Goal: Transaction & Acquisition: Purchase product/service

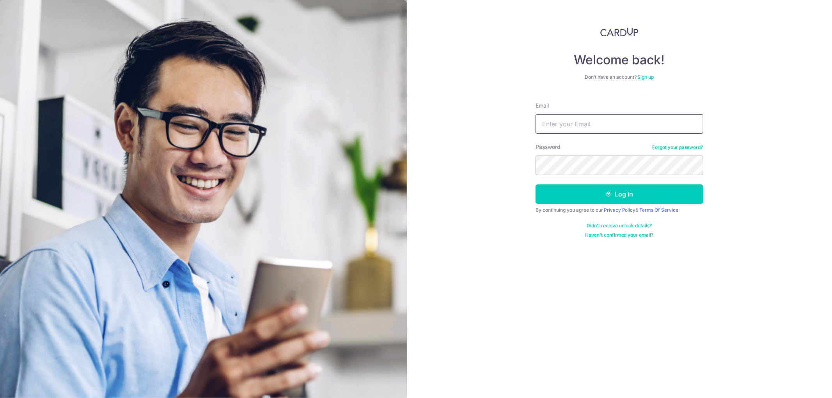
click at [574, 123] on input "Email" at bounding box center [620, 124] width 168 height 20
type input "[PERSON_NAME][EMAIL_ADDRESS][DOMAIN_NAME]"
click at [536, 185] on button "Log in" at bounding box center [620, 195] width 168 height 20
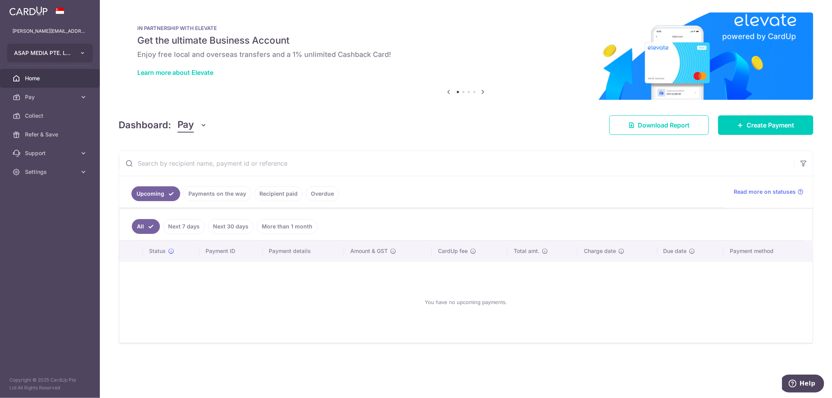
click at [90, 56] on button "ASAP MEDIA PTE. LTD." at bounding box center [50, 53] width 86 height 19
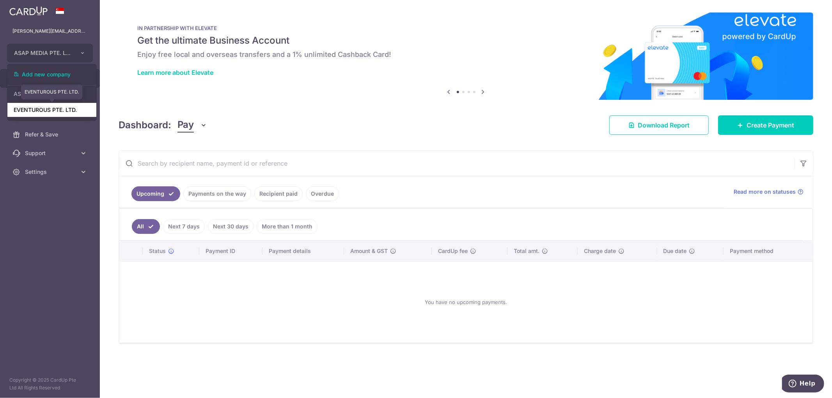
click at [43, 108] on link "EVENTUROUS PTE. LTD." at bounding box center [51, 110] width 89 height 14
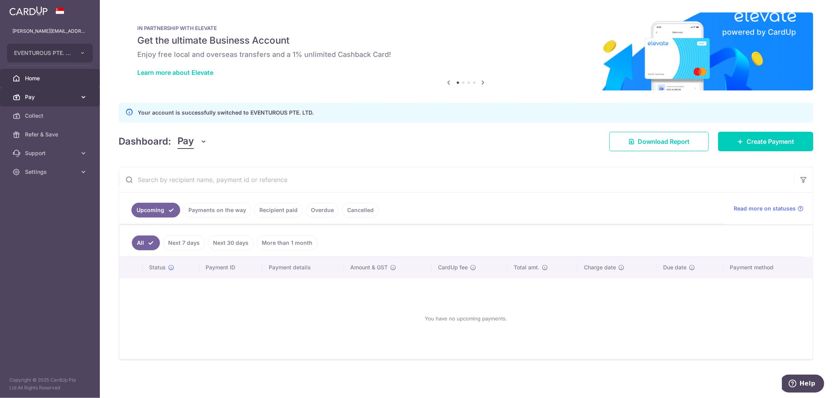
click at [87, 94] on icon at bounding box center [84, 97] width 8 height 8
click at [64, 111] on link "Payments" at bounding box center [50, 116] width 100 height 19
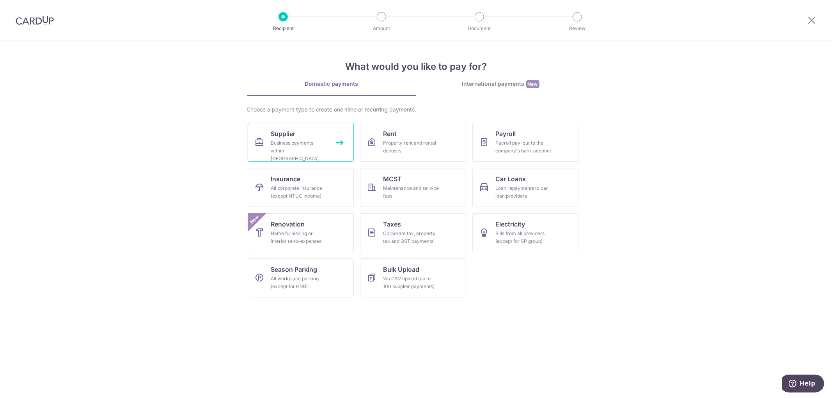
click at [287, 129] on span "Supplier" at bounding box center [283, 133] width 25 height 9
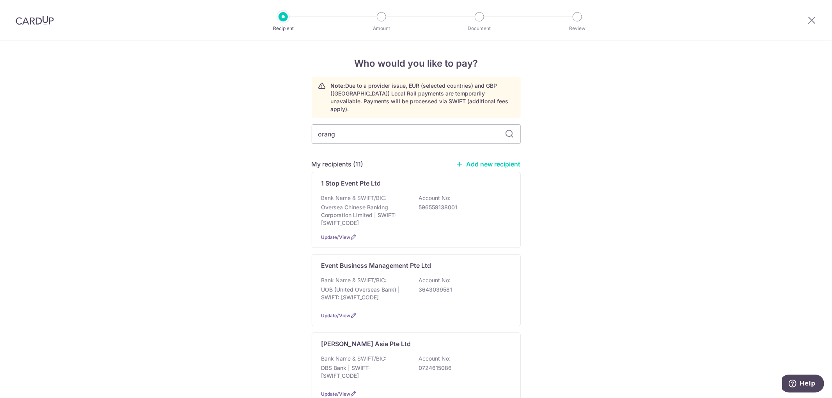
type input "orange"
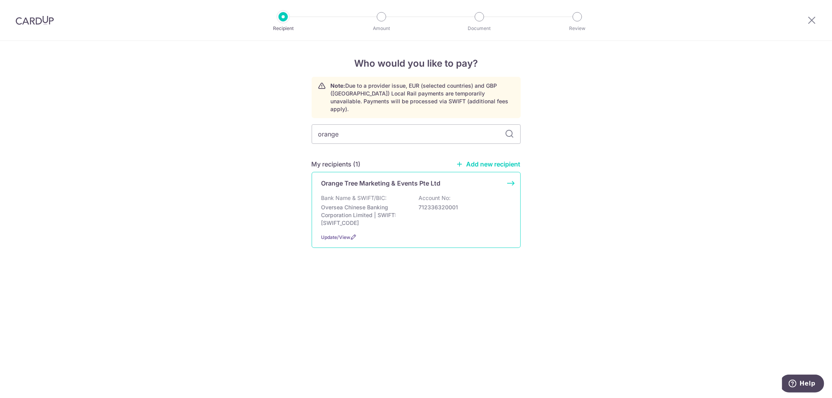
click at [403, 218] on p "Oversea Chinese Banking Corporation Limited | SWIFT: OCBCSGSGXXX" at bounding box center [365, 215] width 87 height 23
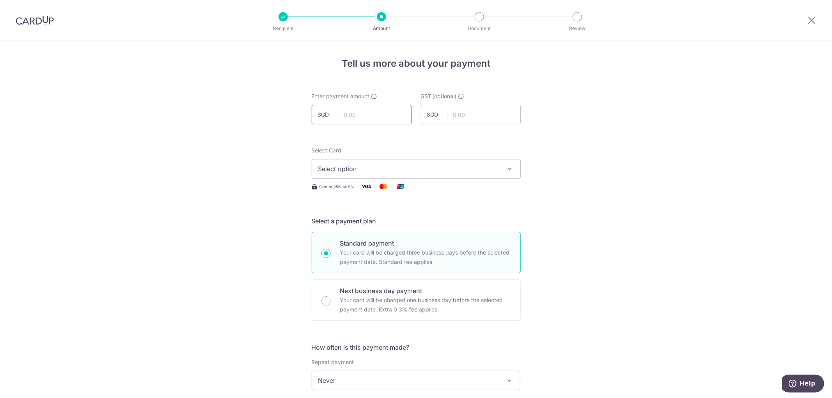
click at [338, 122] on input "text" at bounding box center [362, 115] width 100 height 20
type input "60,565.60"
click at [456, 165] on span "Select option" at bounding box center [409, 168] width 182 height 9
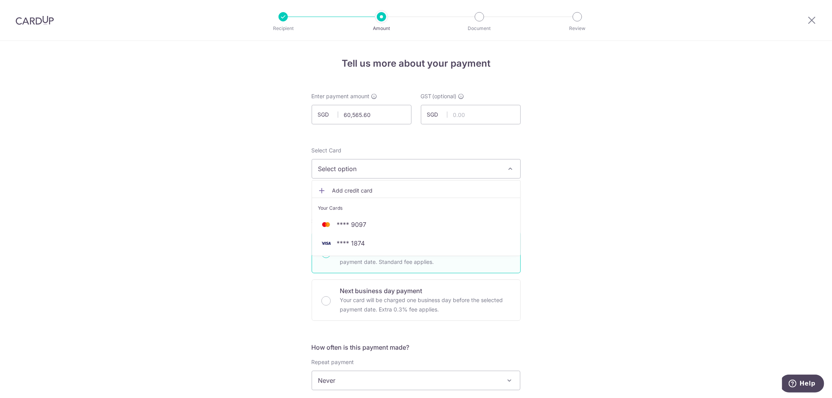
click at [358, 192] on span "Add credit card" at bounding box center [424, 191] width 182 height 8
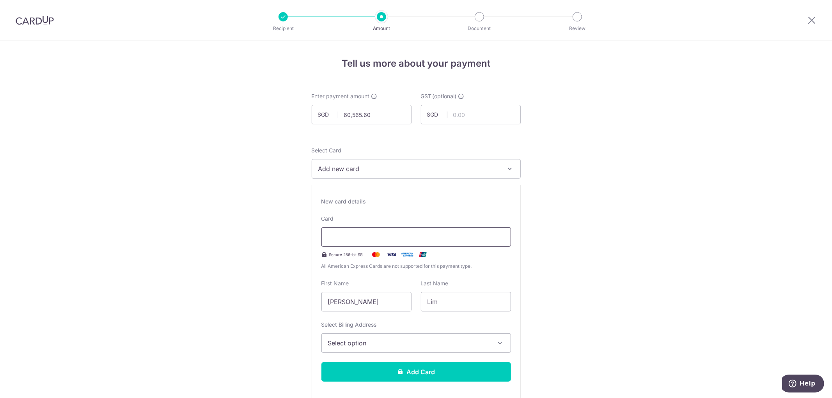
click at [386, 228] on div at bounding box center [417, 238] width 190 height 20
click at [419, 346] on span "Select option" at bounding box center [409, 343] width 162 height 9
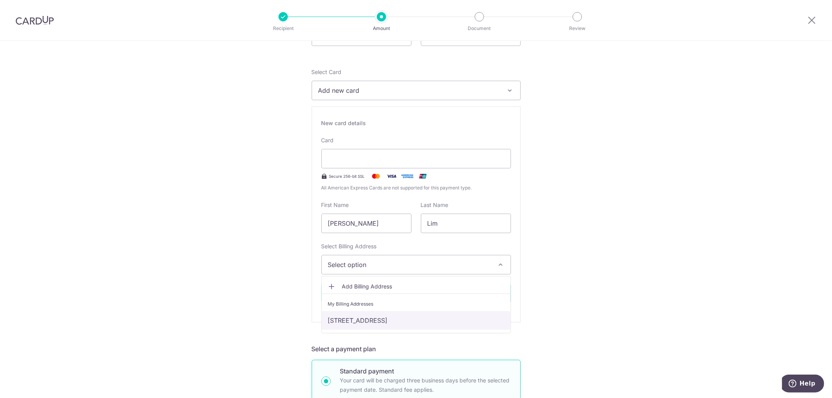
scroll to position [87, 0]
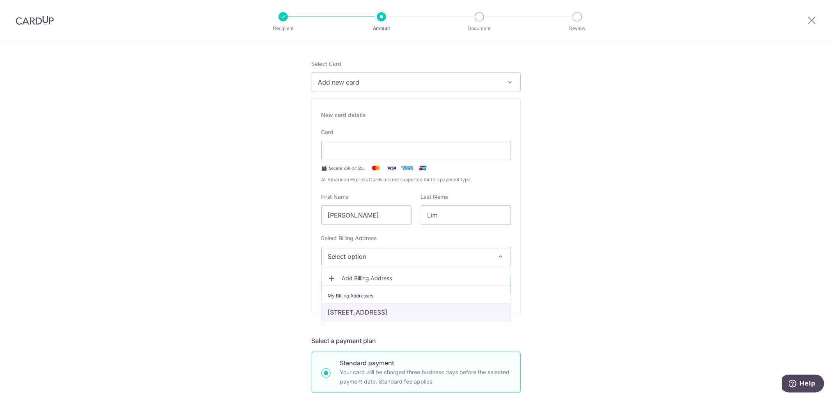
click at [433, 316] on link "158 Kallang Way , #03-05 Performance Building, Singapore, Singapore-349245" at bounding box center [416, 312] width 189 height 19
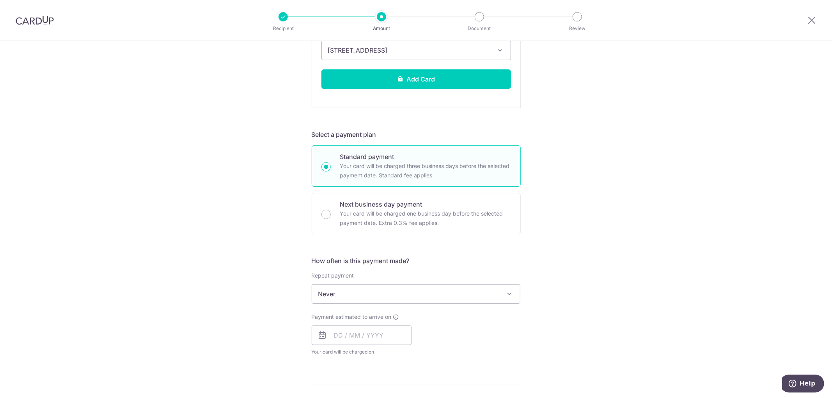
scroll to position [390, 0]
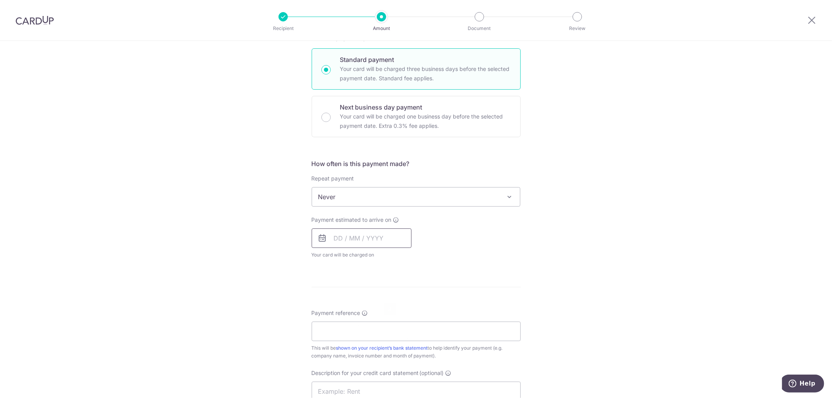
click at [391, 243] on input "text" at bounding box center [362, 239] width 100 height 20
click at [384, 314] on link "9" at bounding box center [390, 309] width 12 height 12
type input "09/10/2025"
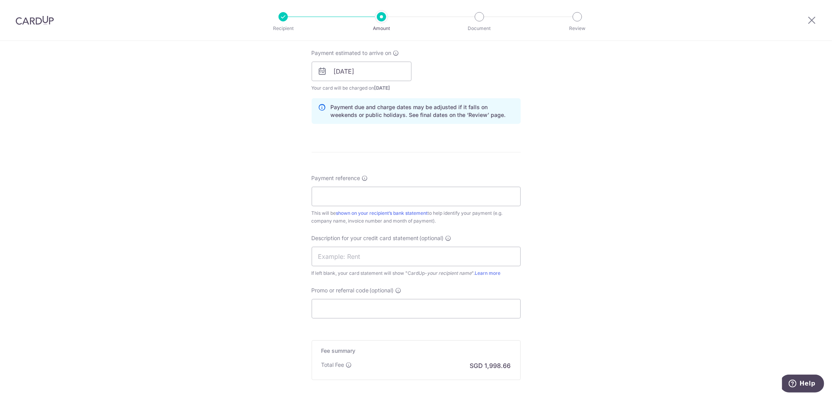
scroll to position [564, 0]
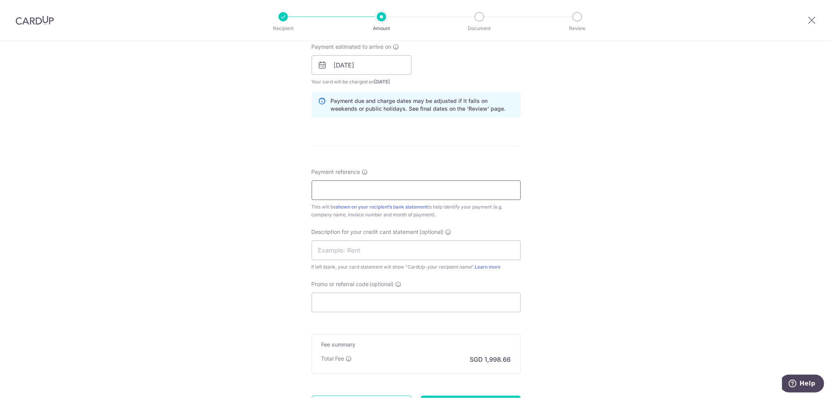
click at [367, 194] on input "Payment reference" at bounding box center [416, 191] width 209 height 20
type input "INV871,873,886,888,894,895,904,905"
click at [429, 251] on input "text" at bounding box center [416, 251] width 209 height 20
click at [370, 303] on input "Promo or referral code (optional)" at bounding box center [416, 303] width 209 height 20
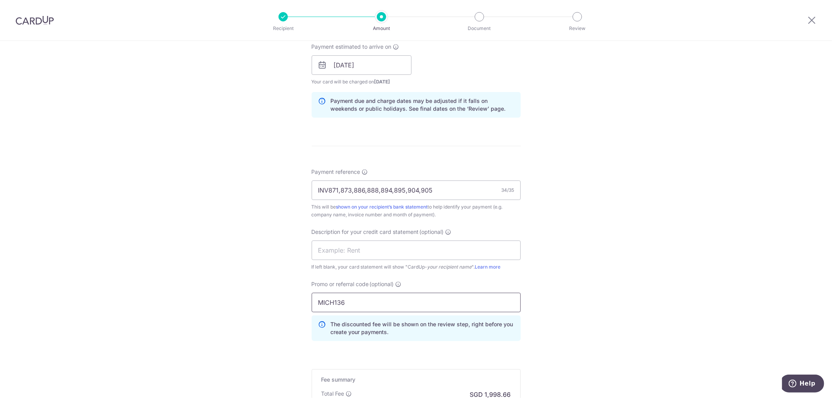
type input "MICH136"
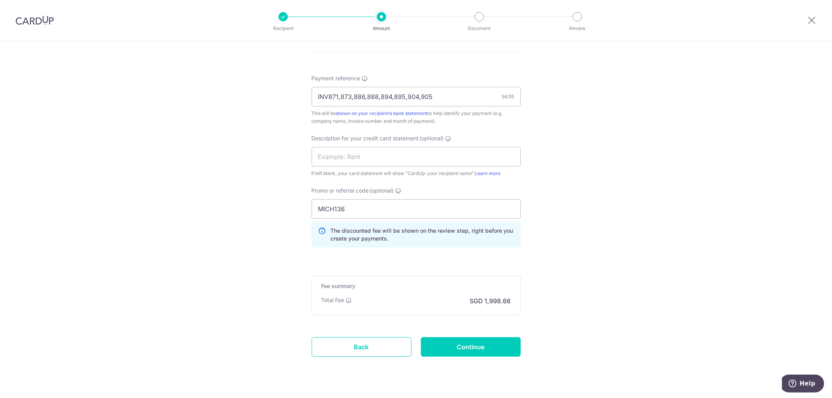
scroll to position [674, 0]
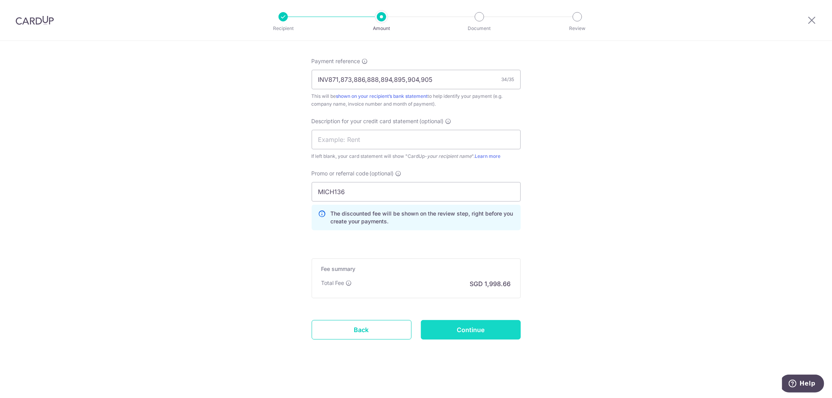
click at [443, 334] on input "Continue" at bounding box center [471, 330] width 100 height 20
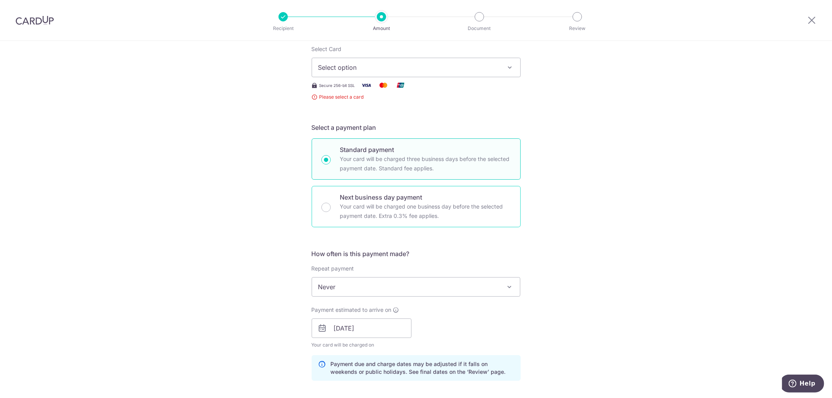
scroll to position [24, 0]
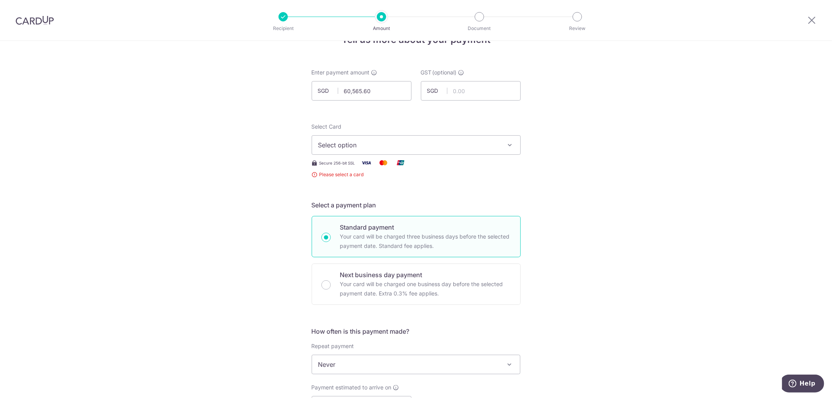
click at [407, 140] on span "Select option" at bounding box center [409, 144] width 182 height 9
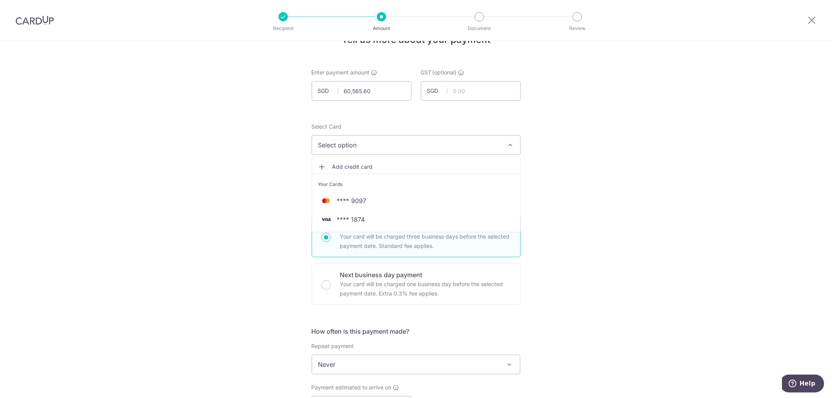
click at [388, 165] on span "Add credit card" at bounding box center [424, 167] width 182 height 8
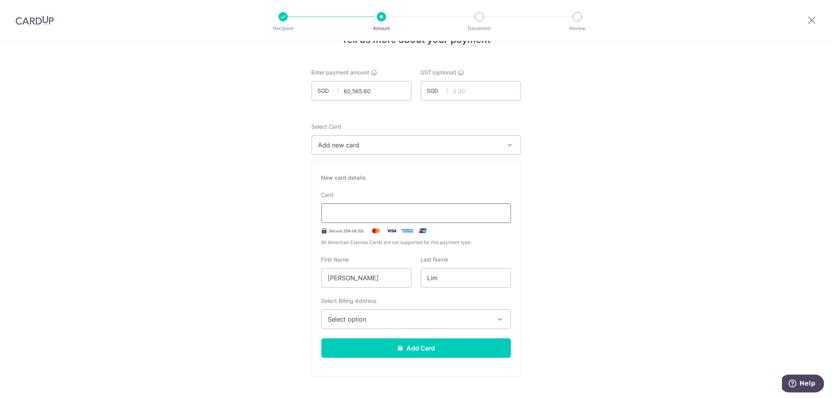
click at [364, 221] on div at bounding box center [417, 214] width 190 height 20
click at [356, 329] on button "Select option" at bounding box center [417, 320] width 190 height 20
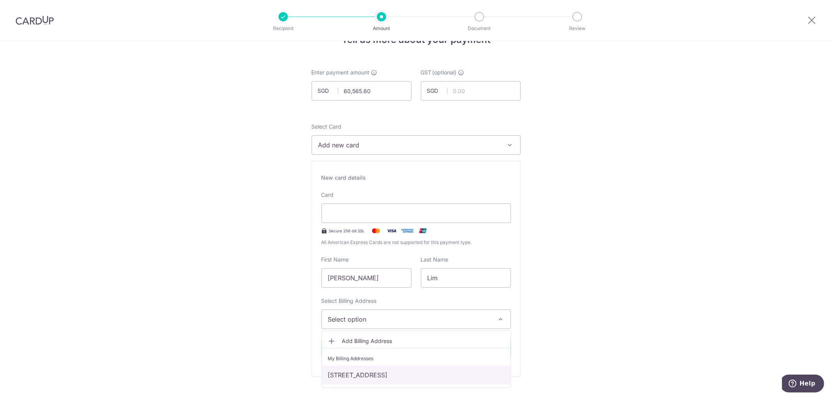
click at [411, 373] on link "[STREET_ADDRESS]" at bounding box center [416, 375] width 189 height 19
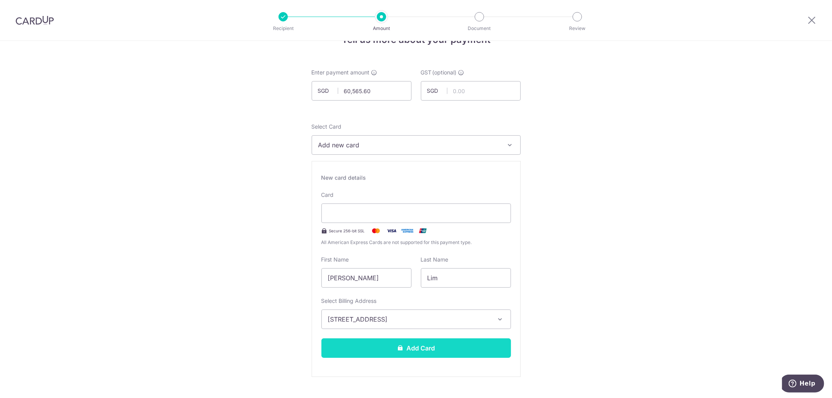
click at [423, 355] on button "Add Card" at bounding box center [417, 349] width 190 height 20
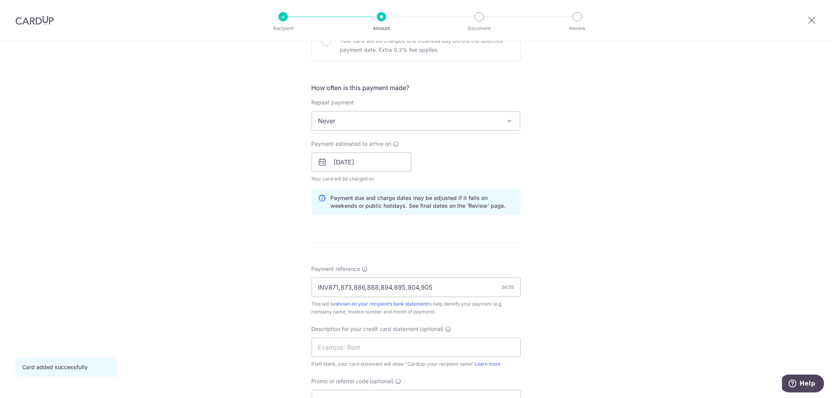
scroll to position [390, 0]
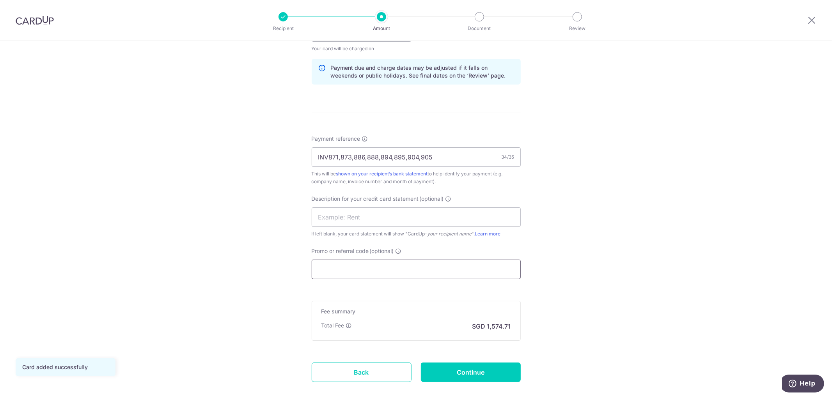
click at [356, 263] on input "Promo or referral code (optional)" at bounding box center [416, 270] width 209 height 20
type input "<"
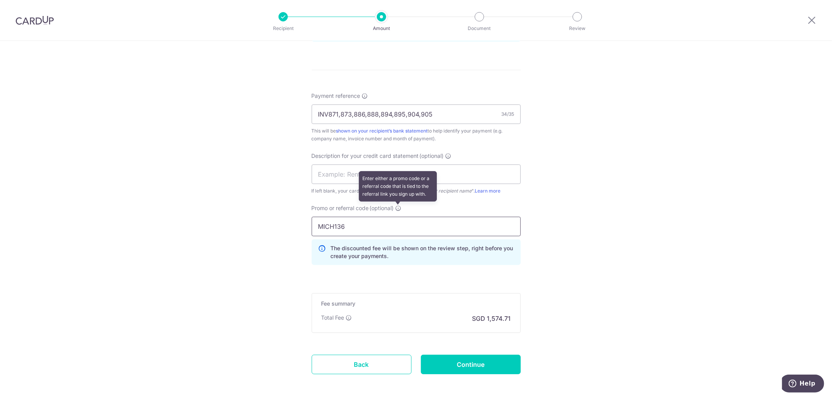
scroll to position [468, 0]
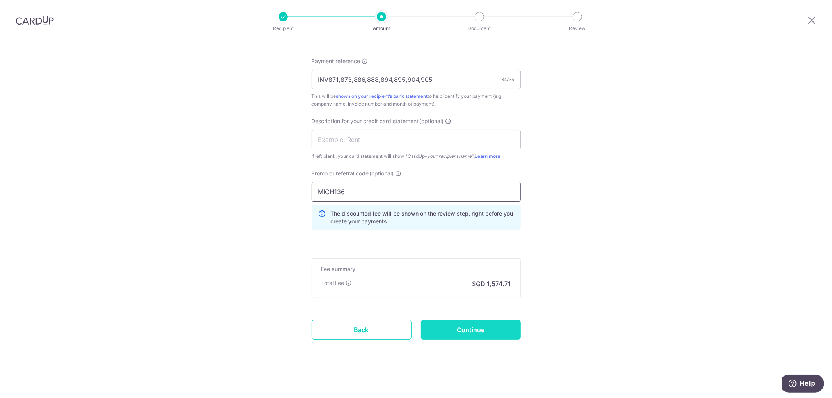
type input "MICH136"
click at [487, 325] on input "Continue" at bounding box center [471, 330] width 100 height 20
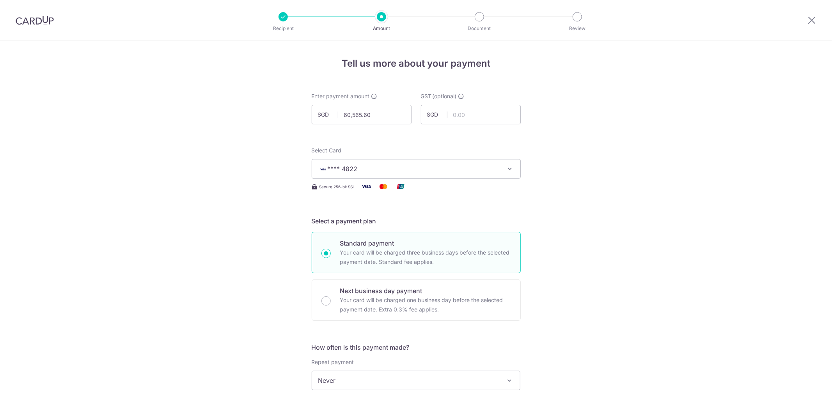
scroll to position [490, 0]
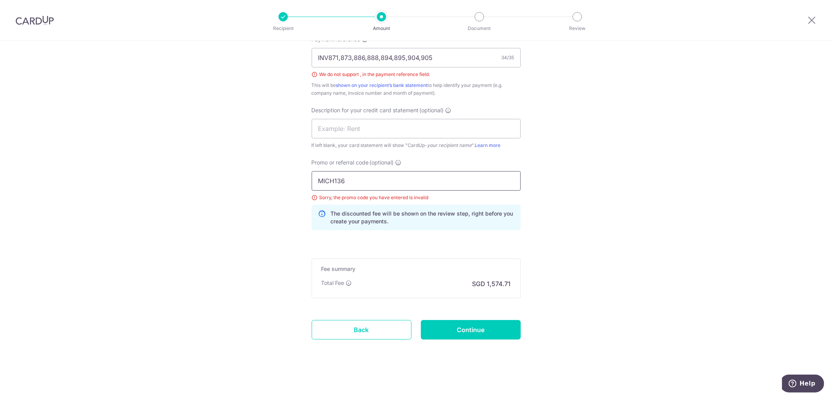
click at [380, 178] on input "MICH136" at bounding box center [416, 181] width 209 height 20
click at [340, 52] on input "INV871,873,886,888,894,895,904,905" at bounding box center [416, 58] width 209 height 20
type input "INV871 873 886 888 894 895 904 905"
click at [348, 187] on input "MICH136" at bounding box center [416, 181] width 209 height 20
type input "MICH163"
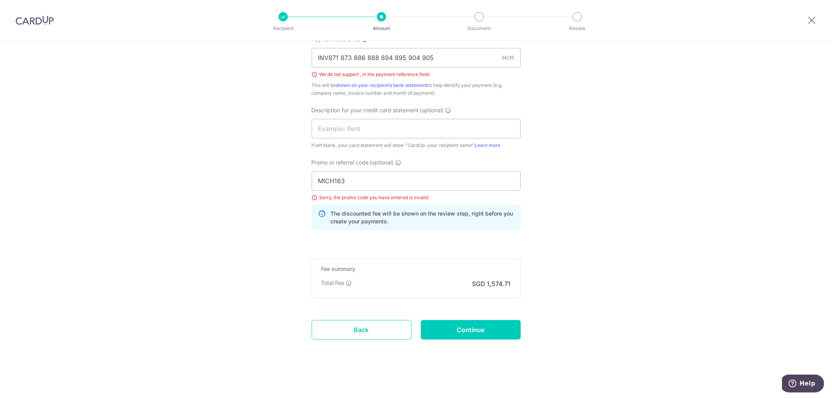
click at [492, 327] on input "Continue" at bounding box center [471, 330] width 100 height 20
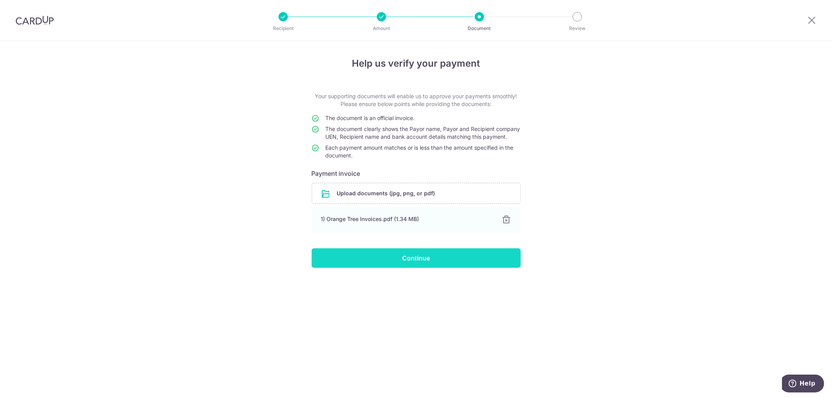
click at [396, 264] on input "Continue" at bounding box center [416, 259] width 209 height 20
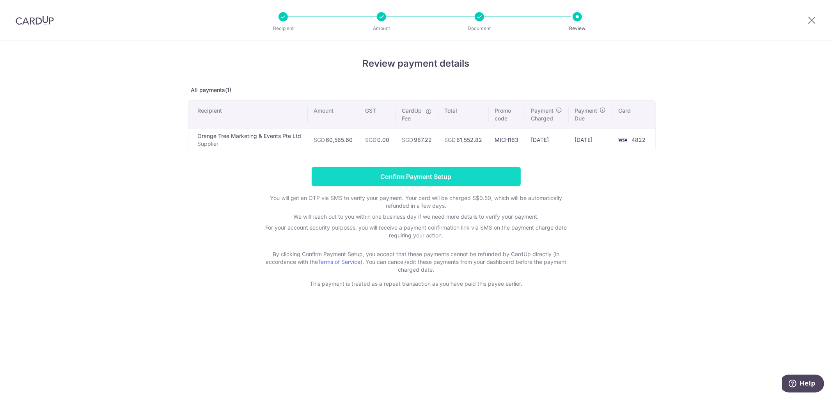
click at [431, 170] on input "Confirm Payment Setup" at bounding box center [416, 177] width 209 height 20
